Goal: Task Accomplishment & Management: Manage account settings

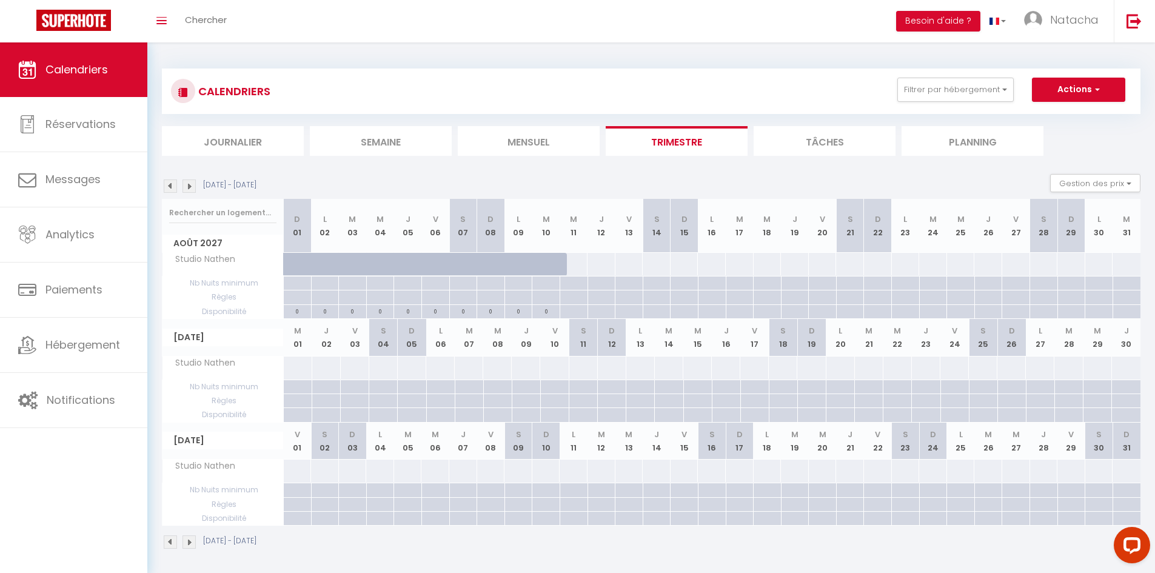
click at [172, 188] on img at bounding box center [170, 185] width 13 height 13
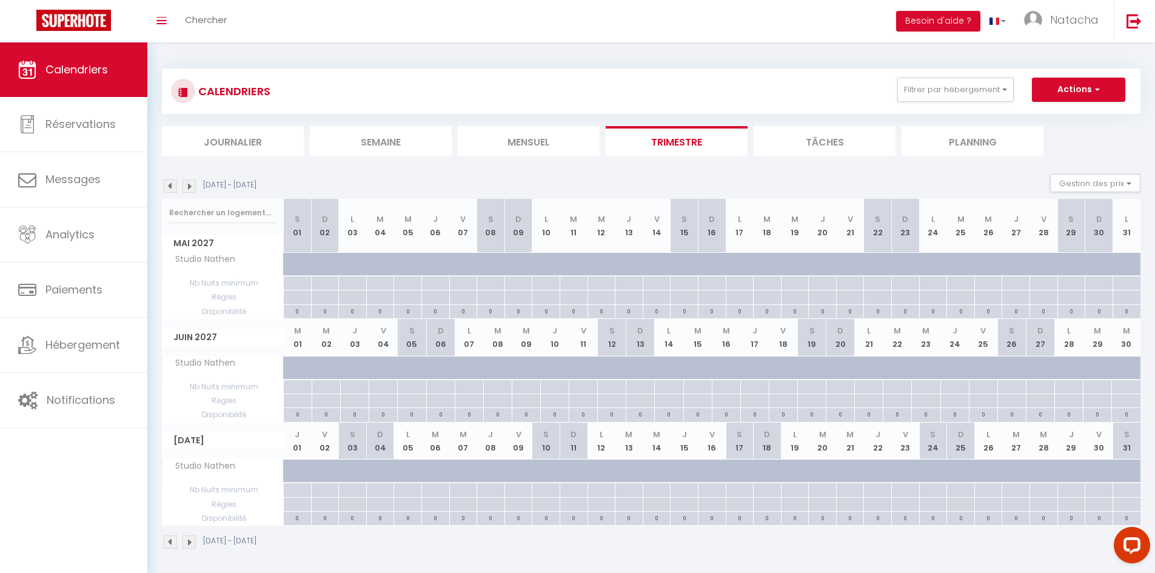
click at [172, 188] on img at bounding box center [170, 185] width 13 height 13
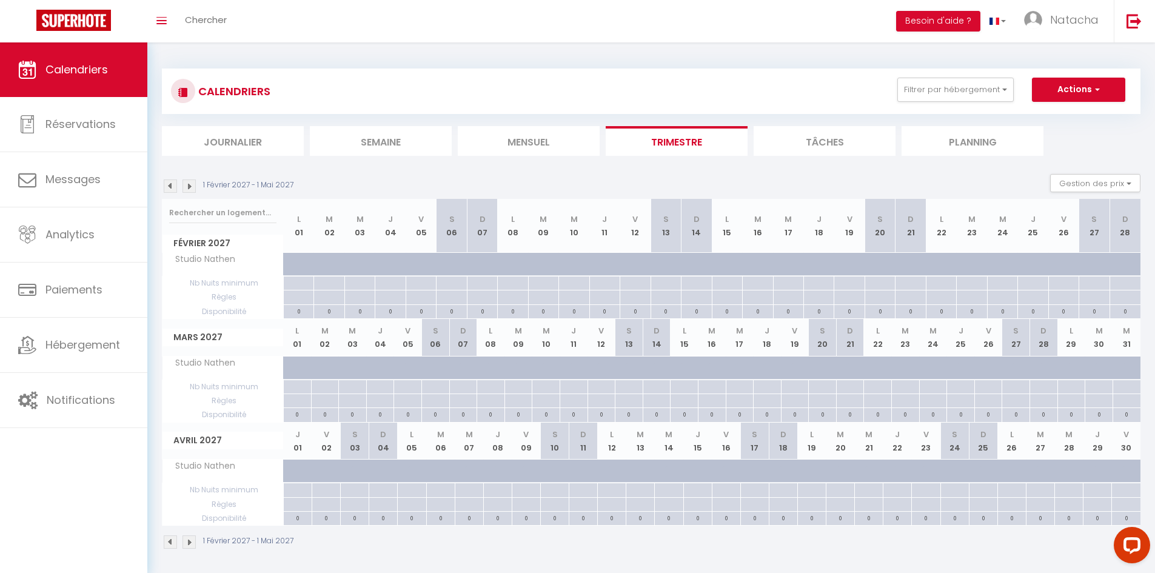
click at [172, 188] on img at bounding box center [170, 185] width 13 height 13
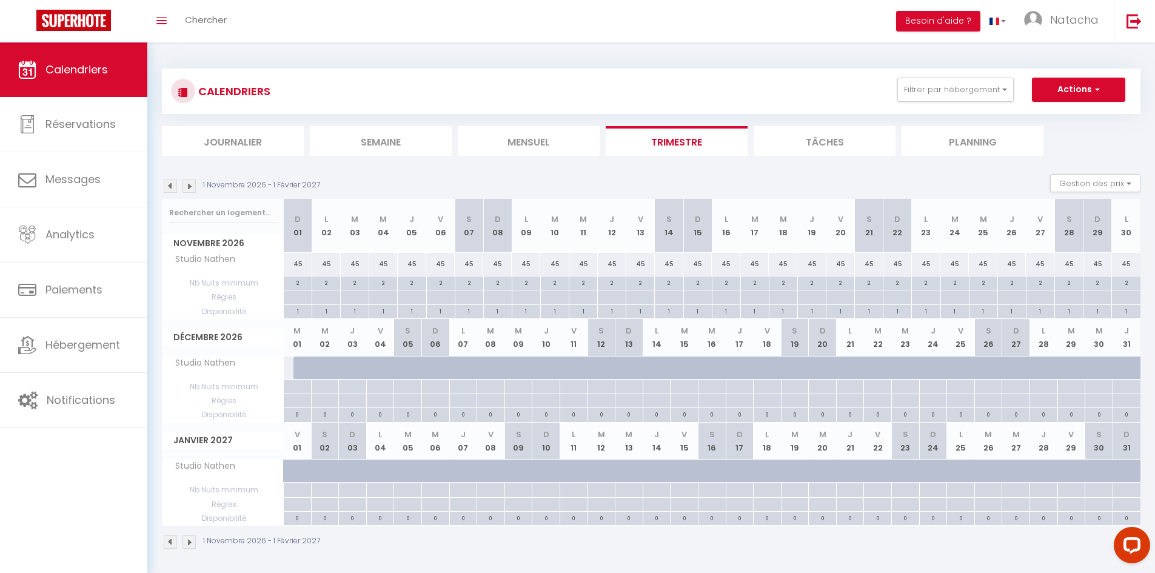
click at [172, 188] on img at bounding box center [170, 185] width 13 height 13
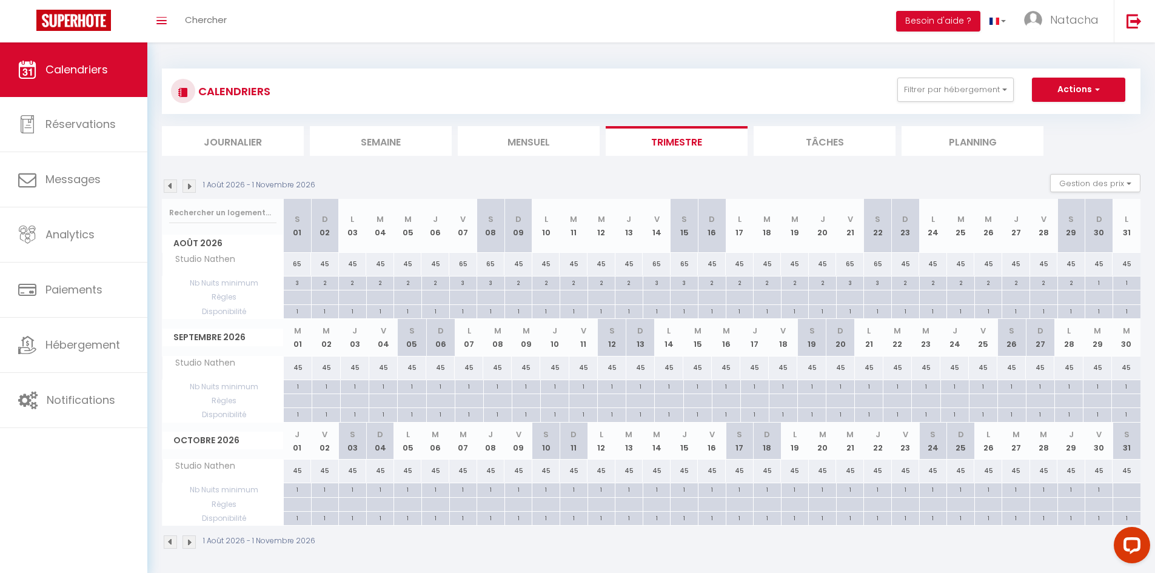
click at [172, 188] on img at bounding box center [170, 185] width 13 height 13
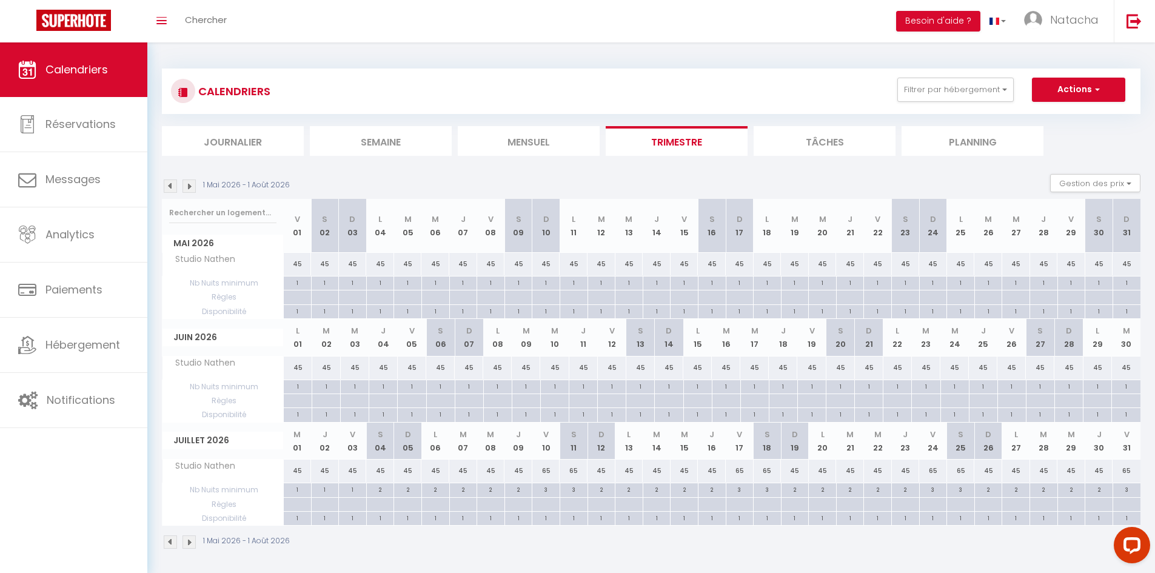
click at [172, 188] on img at bounding box center [170, 185] width 13 height 13
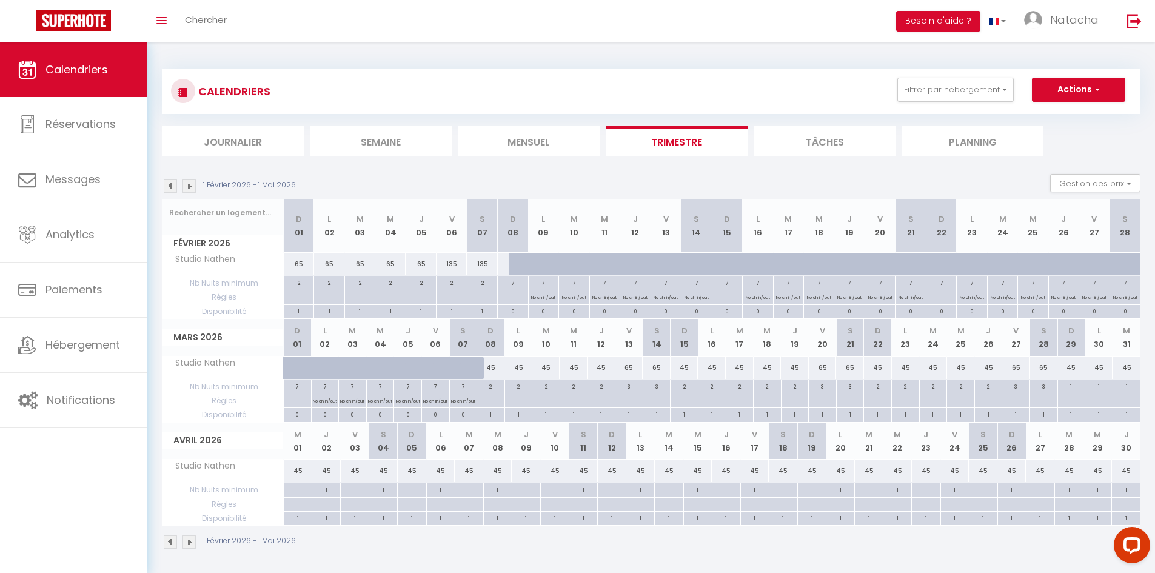
click at [172, 188] on img at bounding box center [170, 185] width 13 height 13
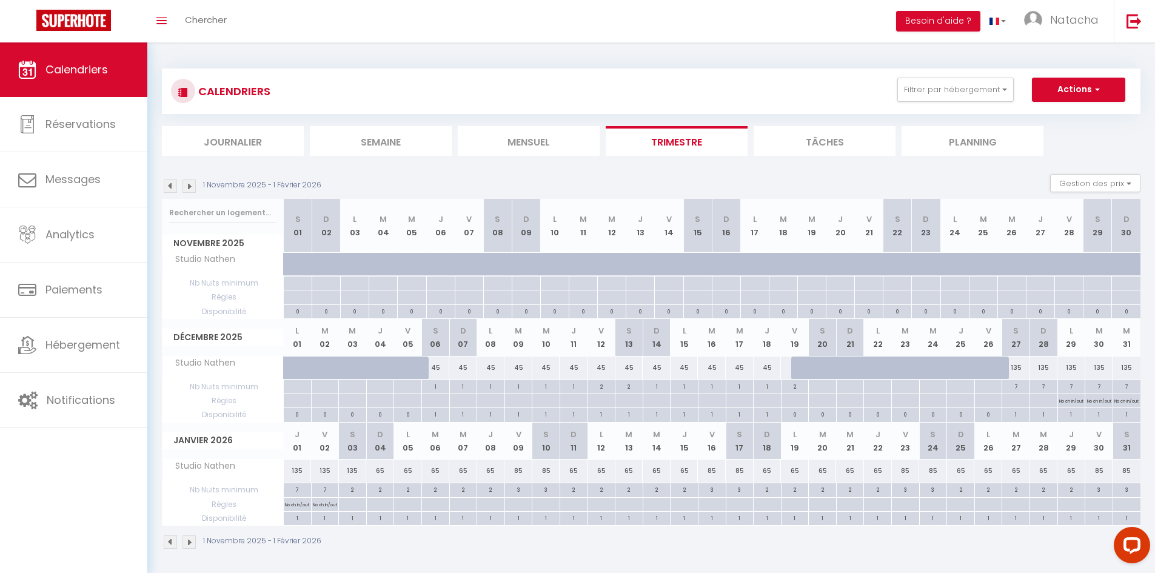
click at [1021, 347] on th "S 27" at bounding box center [1016, 337] width 28 height 37
click at [1016, 345] on th "S 27" at bounding box center [1016, 337] width 28 height 37
click at [1013, 373] on div "135" at bounding box center [1016, 368] width 28 height 22
select select "1"
type input "[DATE]"
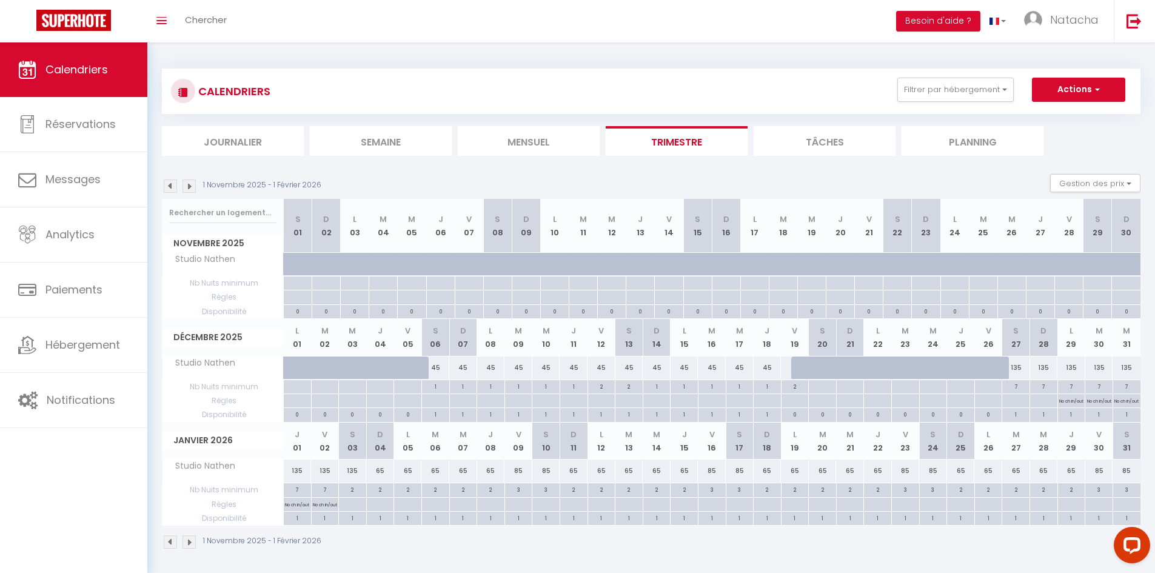
type input "Dim 28 Décembre 2025"
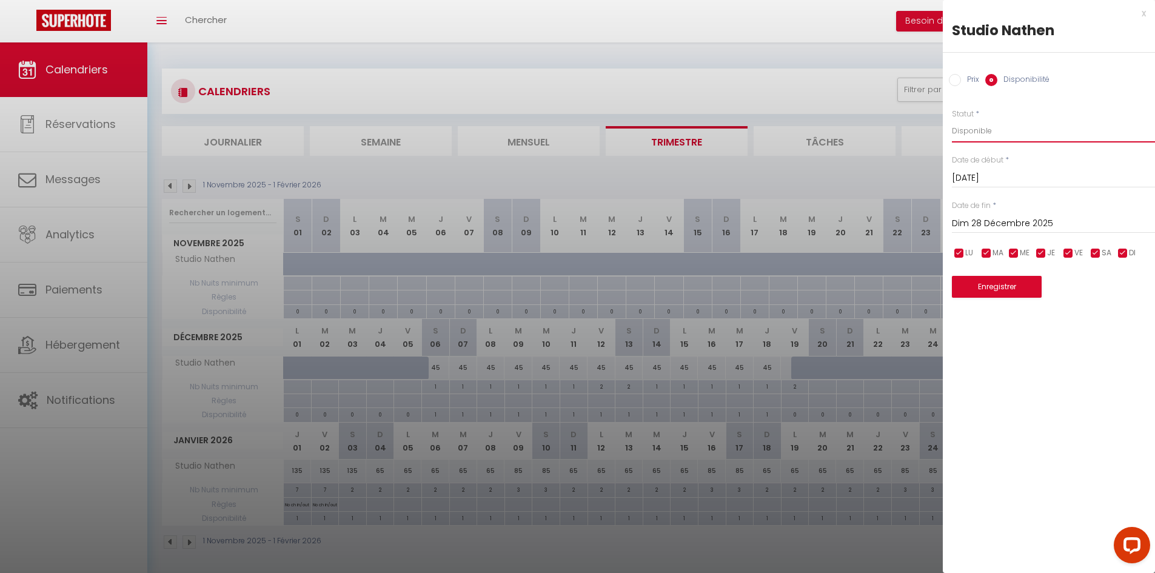
click at [981, 130] on select "Disponible Indisponible" at bounding box center [1053, 130] width 203 height 23
select select "0"
click at [952, 119] on select "Disponible Indisponible" at bounding box center [1053, 130] width 203 height 23
click at [988, 292] on button "Enregistrer" at bounding box center [997, 287] width 90 height 22
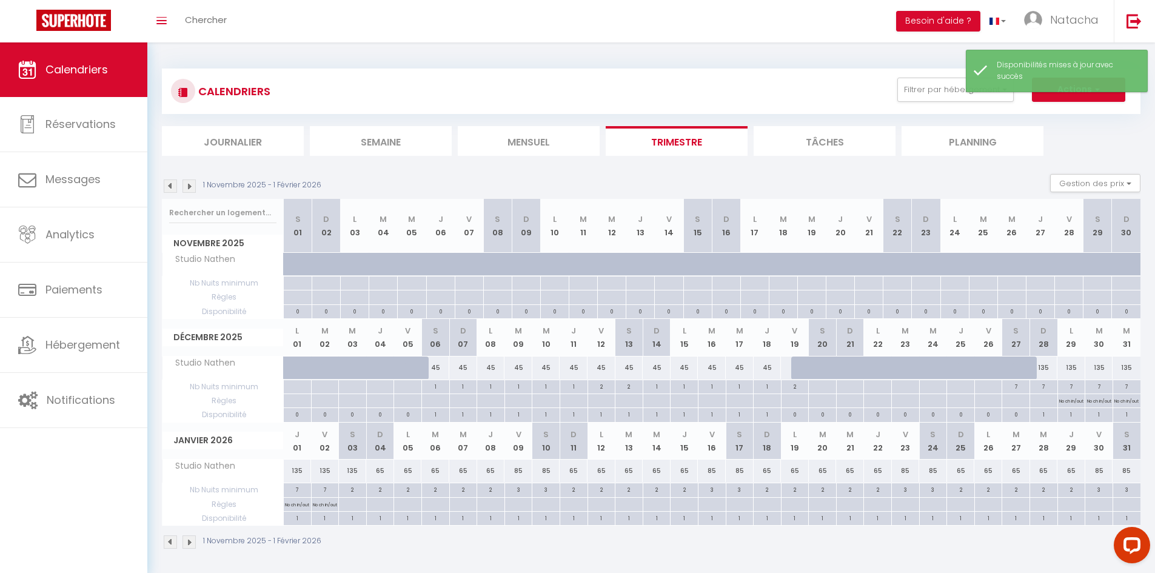
click at [797, 369] on div at bounding box center [805, 368] width 28 height 23
select select "1"
type input "Ven 19 Décembre 2025"
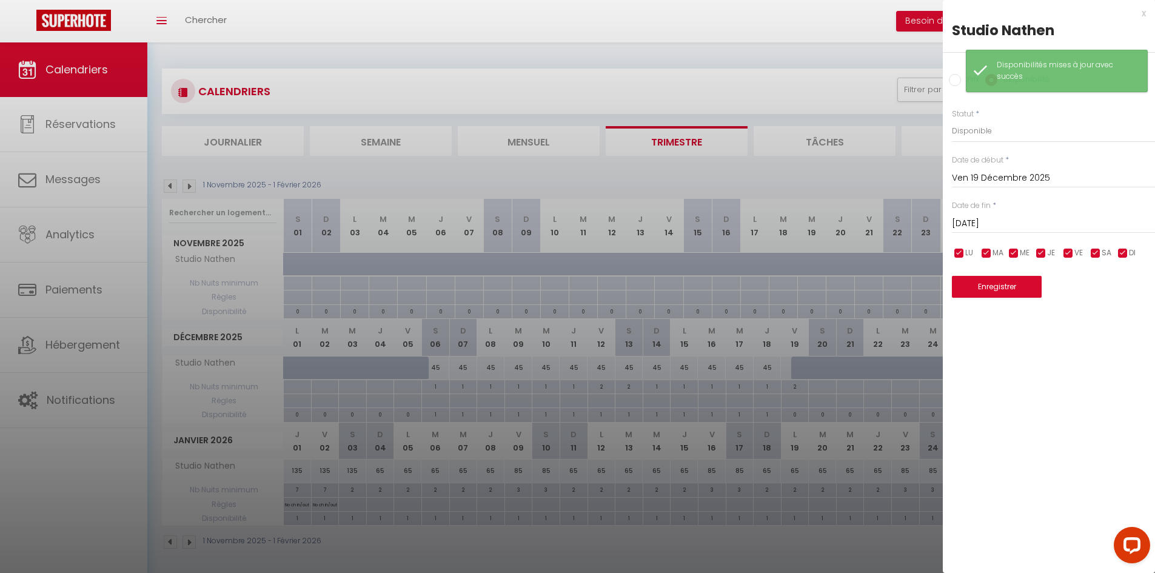
click at [1031, 221] on input "[DATE]" at bounding box center [1053, 224] width 203 height 16
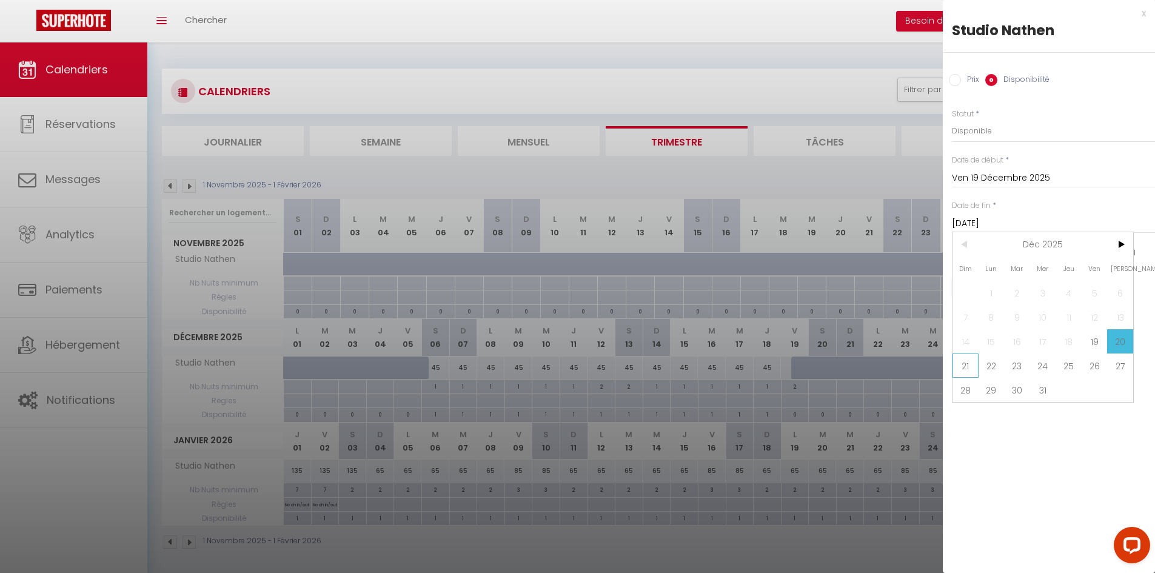
click at [968, 367] on span "21" at bounding box center [966, 366] width 26 height 24
type input "[DATE]"
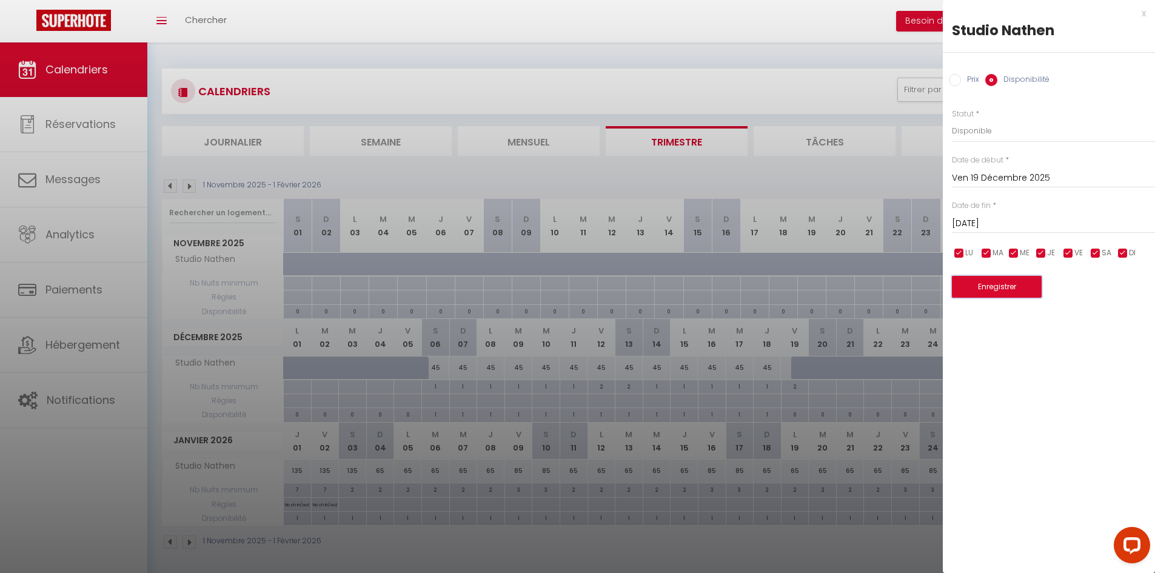
click at [987, 296] on button "Enregistrer" at bounding box center [997, 287] width 90 height 22
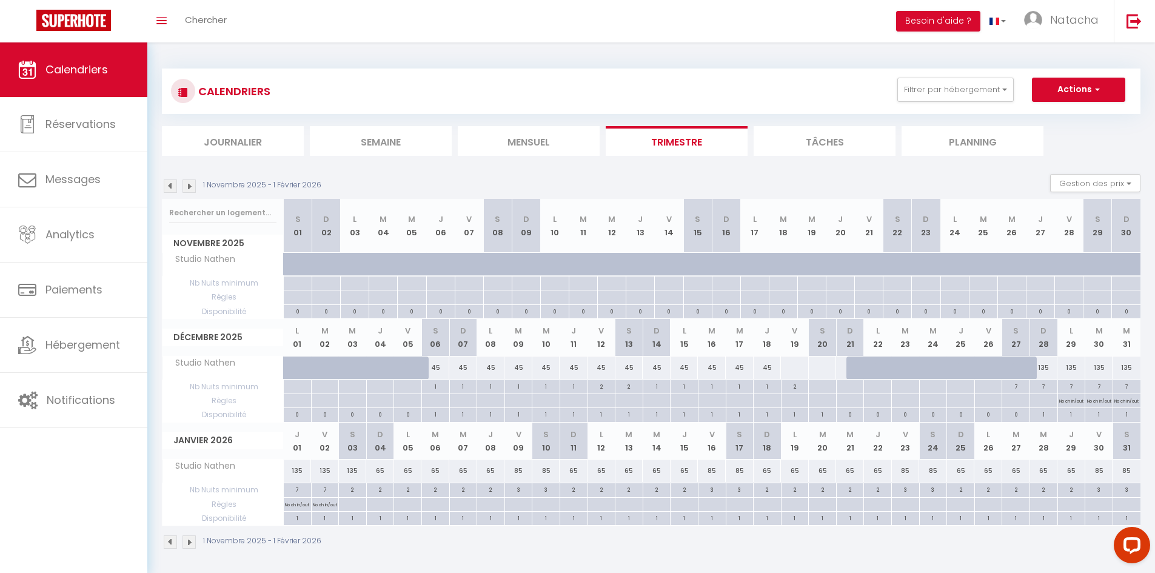
click at [797, 371] on div at bounding box center [794, 368] width 29 height 22
select select "1"
type input "Ven 19 Décembre 2025"
type input "[DATE]"
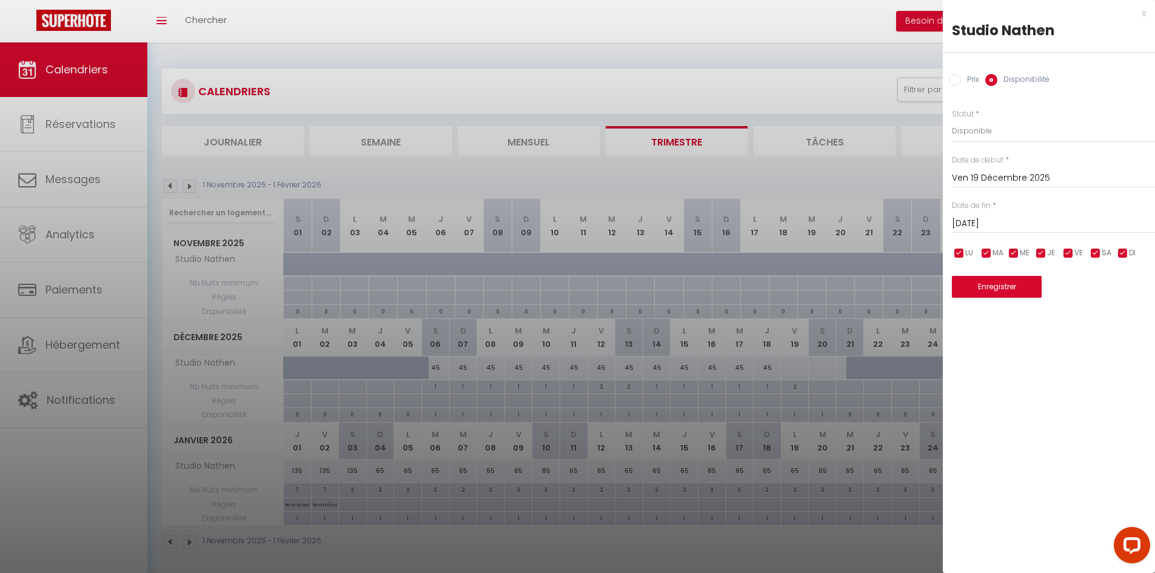
click at [825, 362] on div at bounding box center [577, 286] width 1155 height 573
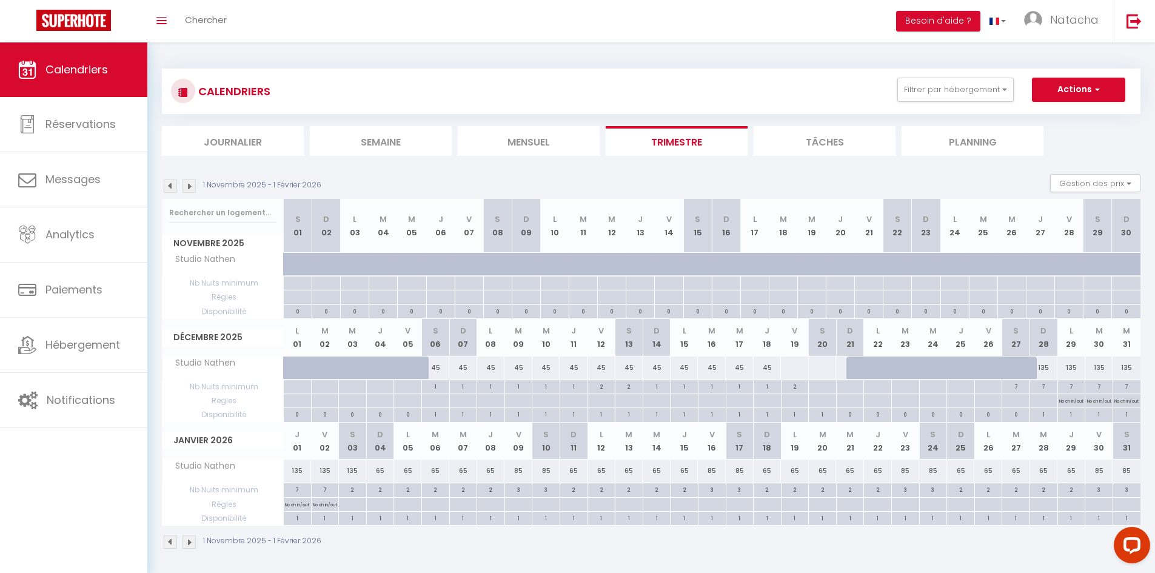
click at [825, 362] on div at bounding box center [822, 368] width 29 height 22
select select "1"
type input "[DATE]"
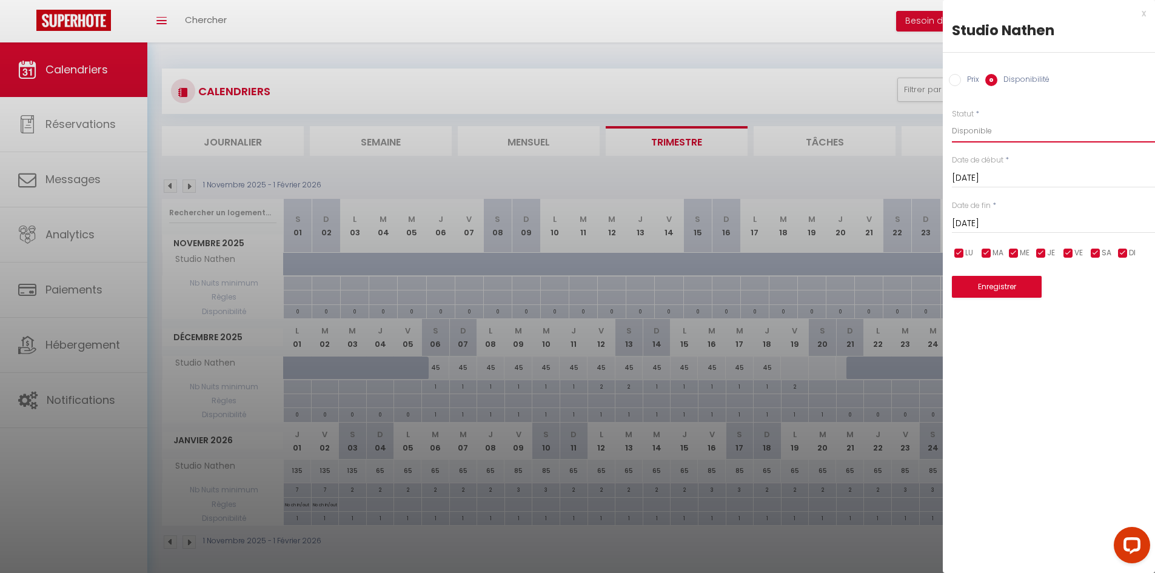
click at [986, 132] on select "Disponible Indisponible" at bounding box center [1053, 130] width 203 height 23
select select "0"
click at [952, 119] on select "Disponible Indisponible" at bounding box center [1053, 130] width 203 height 23
click at [999, 279] on button "Enregistrer" at bounding box center [997, 287] width 90 height 22
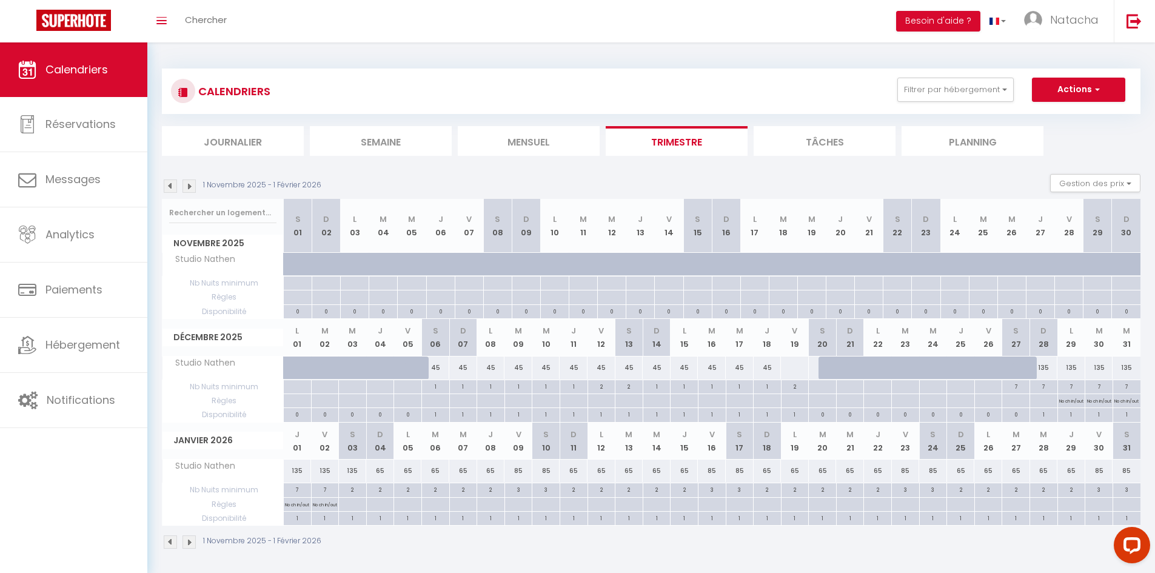
click at [792, 364] on div at bounding box center [794, 368] width 29 height 22
select select "1"
type input "Ven 19 Décembre 2025"
type input "[DATE]"
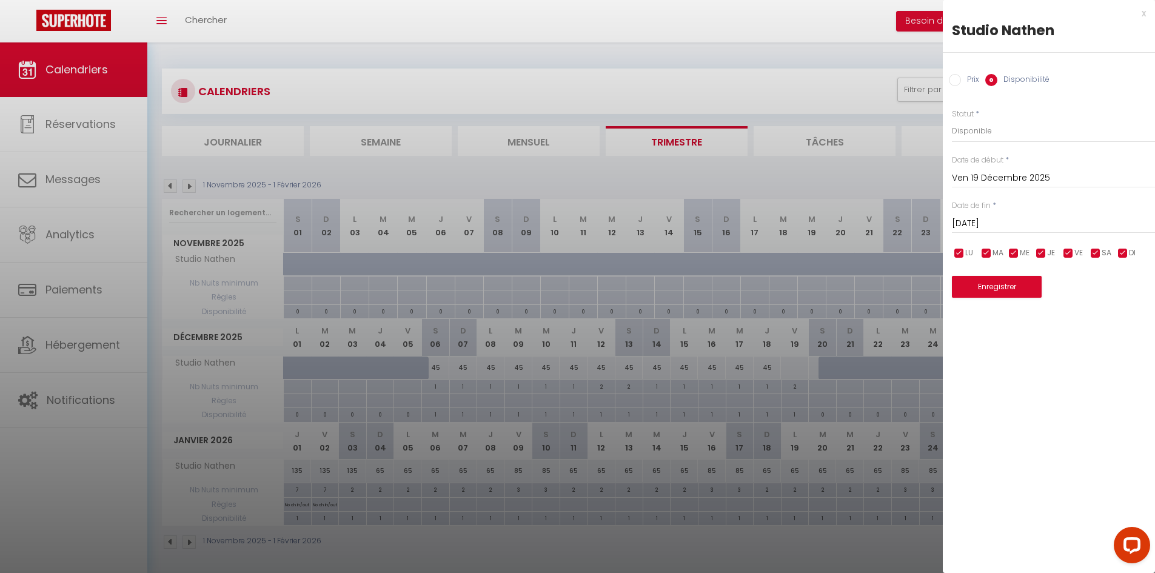
click at [957, 78] on input "Prix" at bounding box center [955, 80] width 12 height 12
radio input "true"
radio input "false"
click at [971, 133] on input "Prix" at bounding box center [1053, 130] width 203 height 22
type input "65"
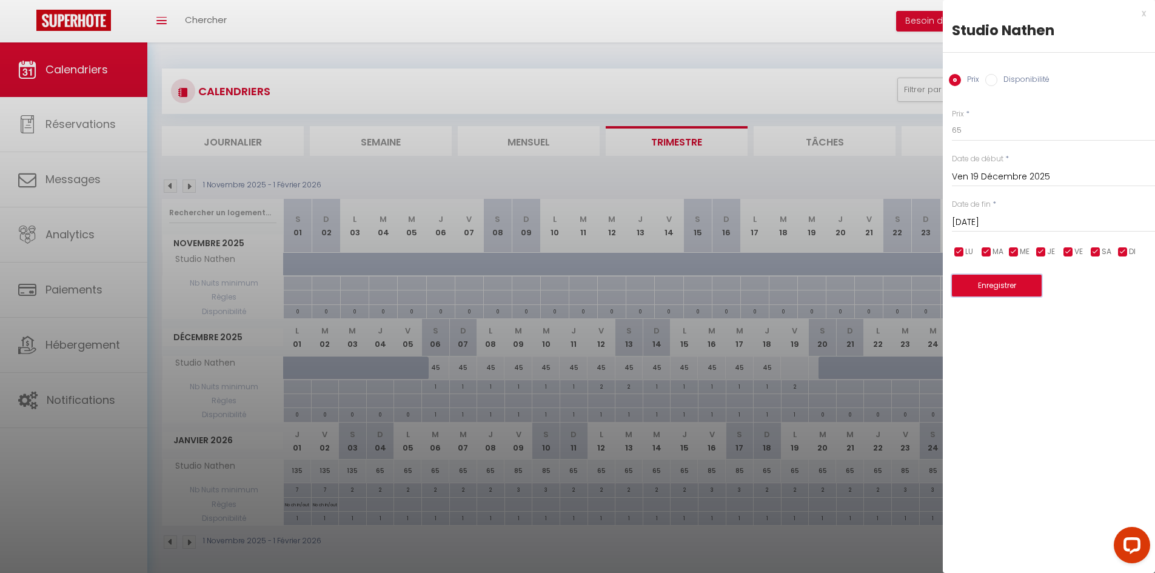
click at [984, 281] on button "Enregistrer" at bounding box center [997, 286] width 90 height 22
